Goal: Check status

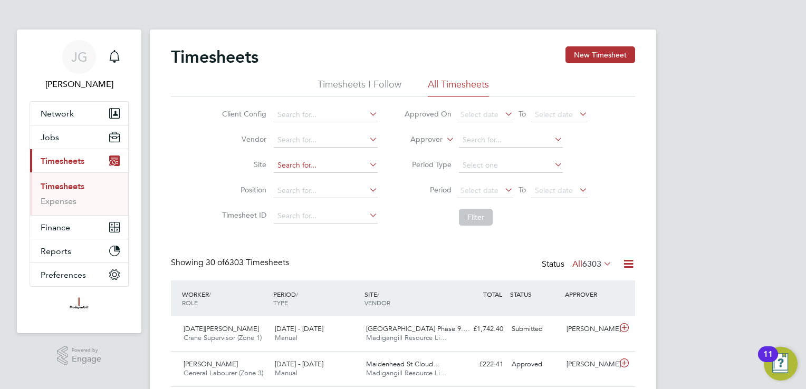
click at [318, 166] on input at bounding box center [326, 165] width 104 height 15
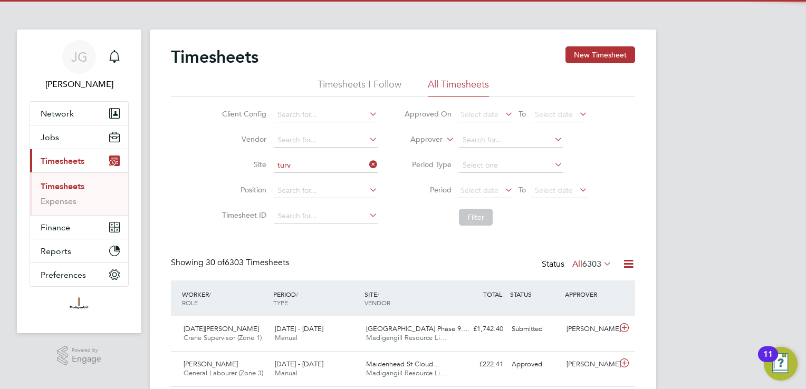
click at [321, 181] on li "Turv ey Phase 2" at bounding box center [325, 179] width 104 height 14
type input "Turvey Phase 2"
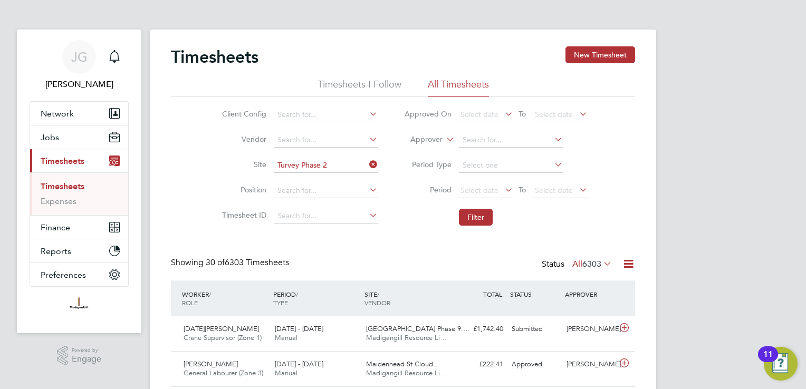
click at [445, 201] on li "Period Select date To Select date" at bounding box center [496, 190] width 210 height 25
click at [447, 202] on li "Period Select date To Select date" at bounding box center [496, 190] width 210 height 25
click at [465, 216] on button "Filter" at bounding box center [476, 217] width 34 height 17
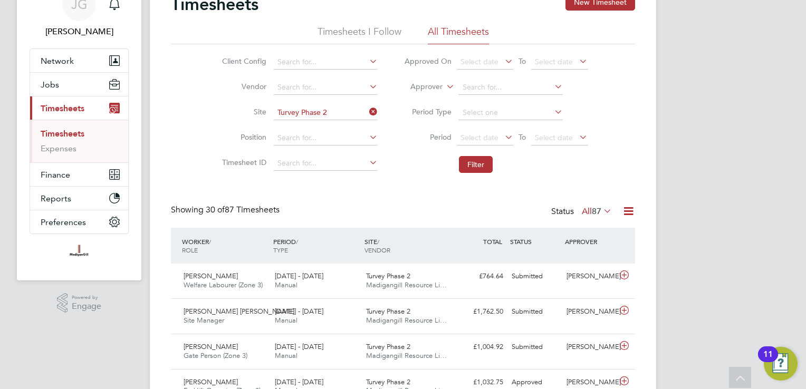
click at [367, 116] on icon at bounding box center [367, 111] width 0 height 15
click at [352, 115] on input at bounding box center [326, 112] width 104 height 15
click at [327, 128] on li "RAF Upwood" at bounding box center [325, 127] width 104 height 14
type input "RAF Upwood"
click at [469, 164] on button "Filter" at bounding box center [476, 164] width 34 height 17
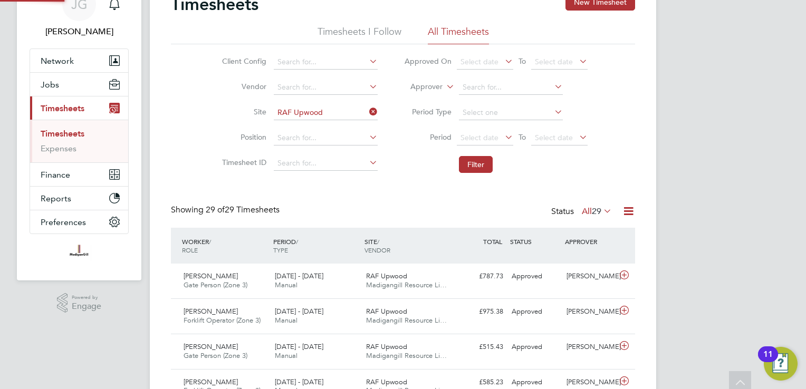
scroll to position [5, 5]
